Goal: Information Seeking & Learning: Learn about a topic

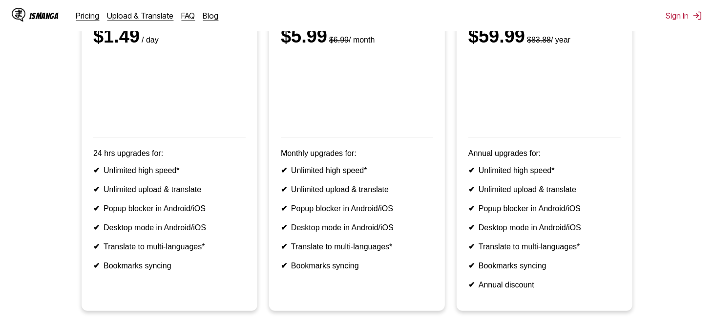
scroll to position [169, 0]
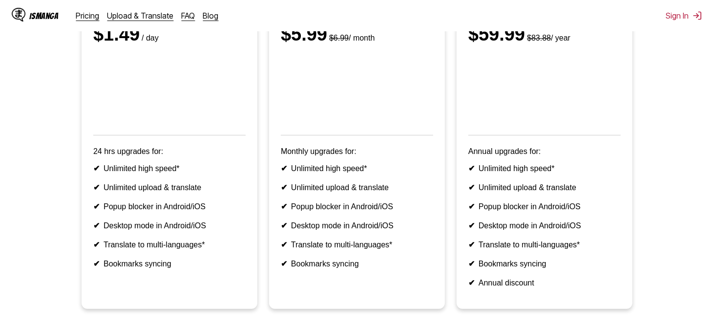
click at [411, 1] on div "IsManga Pricing Upload & Translate FAQ Blog Sign In Pricing Upload & Translate …" at bounding box center [357, 15] width 714 height 31
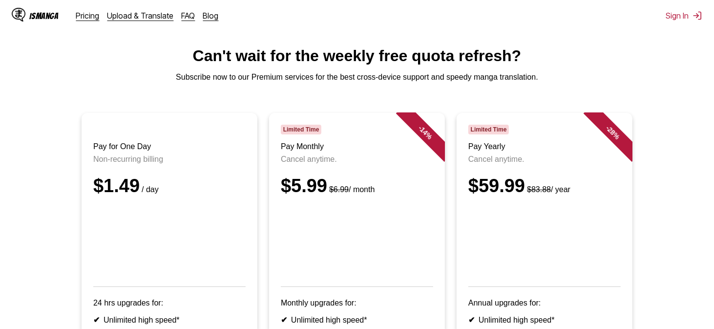
scroll to position [0, 0]
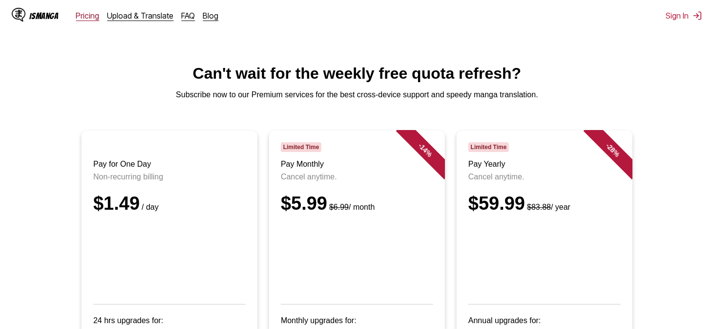
click at [84, 20] on link "Pricing" at bounding box center [87, 16] width 23 height 10
click at [184, 18] on link "FAQ" at bounding box center [189, 16] width 14 height 10
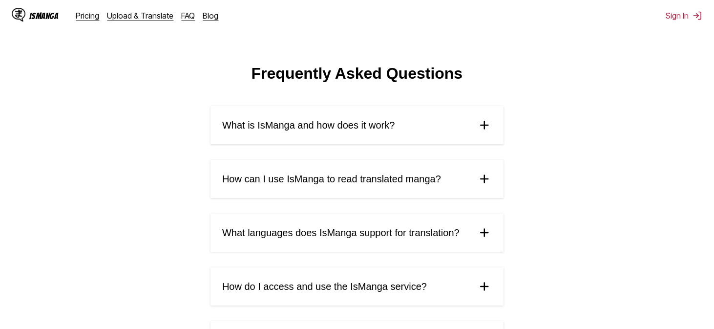
click at [394, 141] on summary "What is IsManga and how does it work?" at bounding box center [357, 125] width 293 height 38
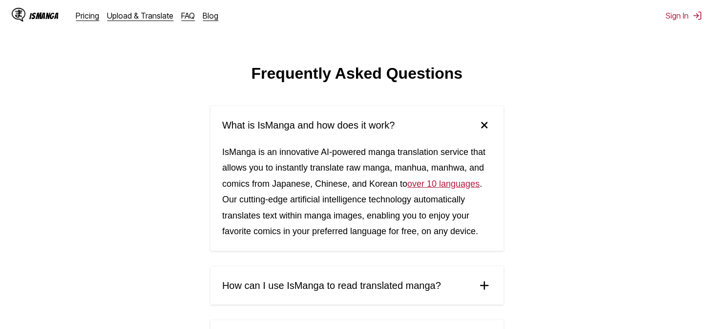
click at [407, 127] on summary "What is IsManga and how does it work?" at bounding box center [357, 125] width 293 height 38
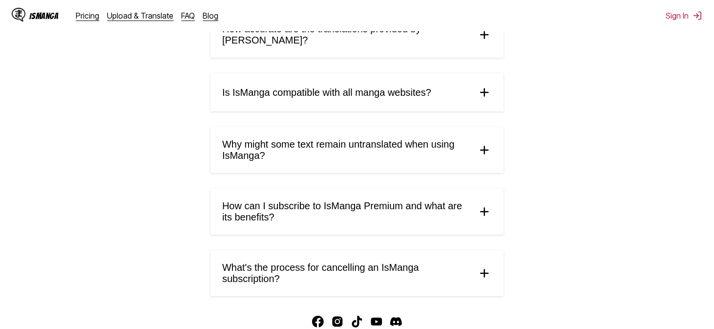
scroll to position [489, 0]
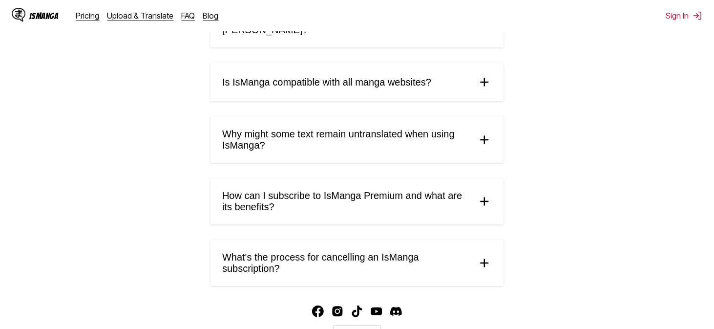
click at [402, 201] on span "How can I subscribe to IsManga Premium and what are its benefits?" at bounding box center [345, 201] width 247 height 22
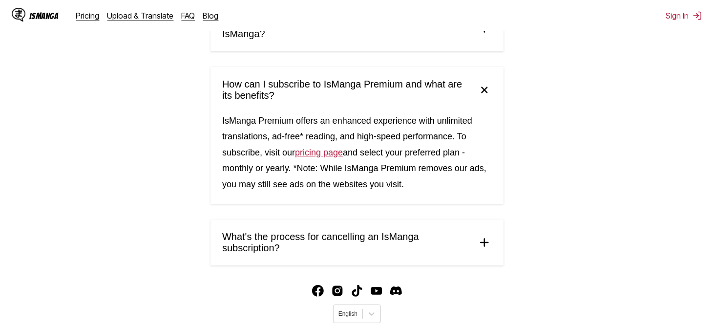
scroll to position [626, 0]
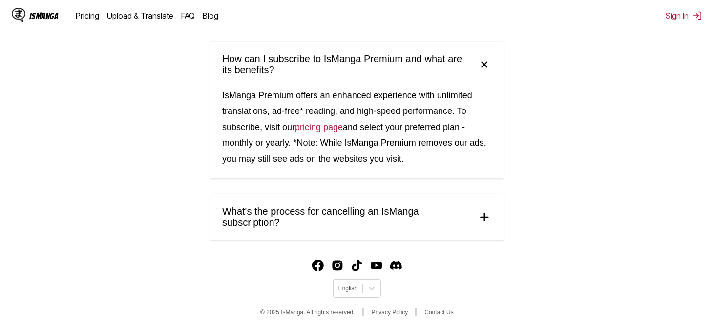
click at [349, 222] on span "What's the process for cancelling an IsManga subscription?" at bounding box center [345, 217] width 247 height 22
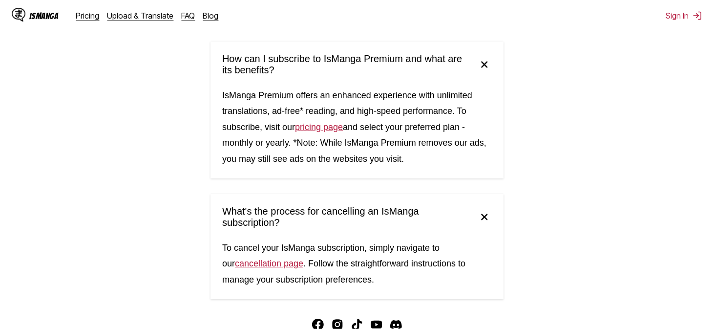
scroll to position [430, 0]
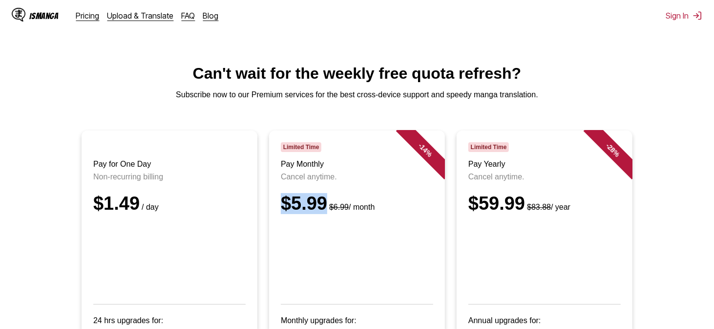
drag, startPoint x: 286, startPoint y: 217, endPoint x: 324, endPoint y: 215, distance: 37.7
click at [324, 214] on div "$5.99 $6.99 / month" at bounding box center [357, 203] width 152 height 21
click at [377, 181] on p "Cancel anytime." at bounding box center [357, 177] width 152 height 9
click at [85, 16] on link "Pricing" at bounding box center [87, 16] width 23 height 10
click at [209, 17] on link "Blog" at bounding box center [211, 16] width 16 height 10
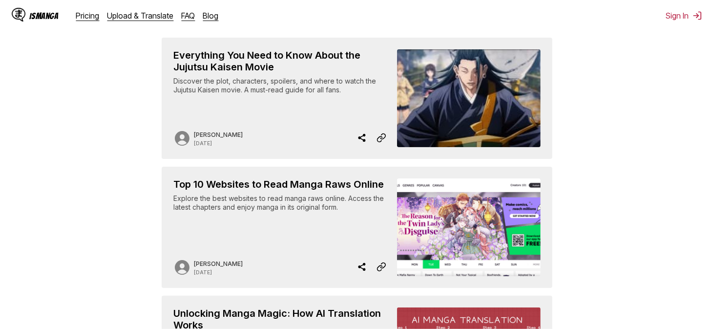
scroll to position [195, 0]
